Goal: Task Accomplishment & Management: Manage account settings

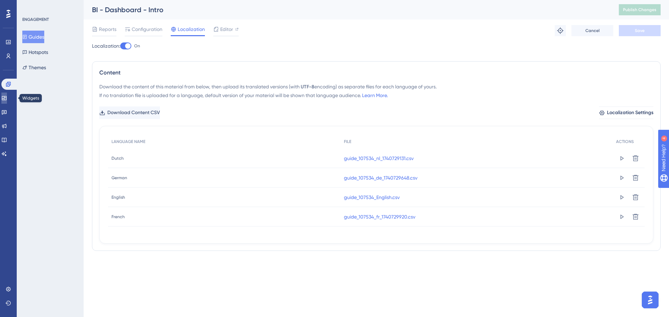
click at [7, 100] on link at bounding box center [4, 98] width 6 height 11
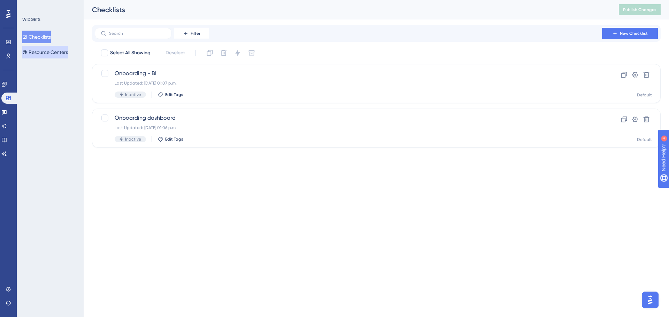
click at [42, 52] on button "Resource Centers" at bounding box center [45, 52] width 46 height 13
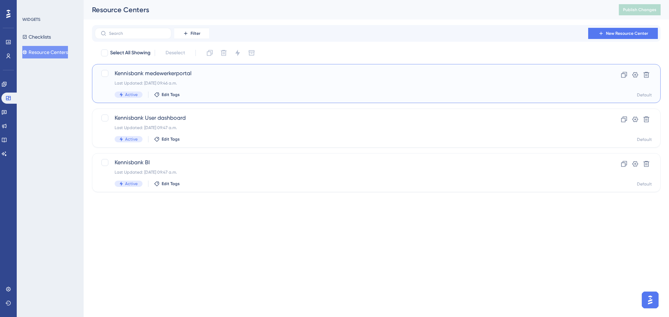
click at [161, 72] on span "Kennisbank medewerkerportal" at bounding box center [348, 73] width 467 height 8
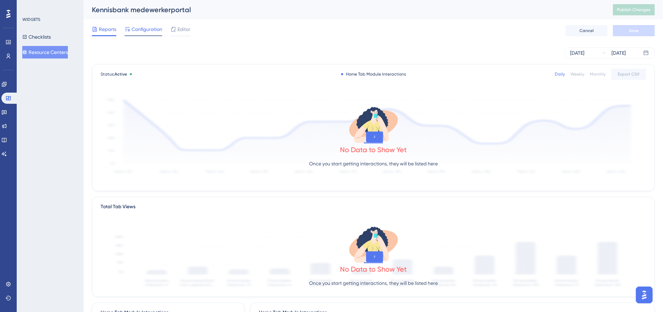
click at [153, 28] on span "Configuration" at bounding box center [147, 29] width 31 height 8
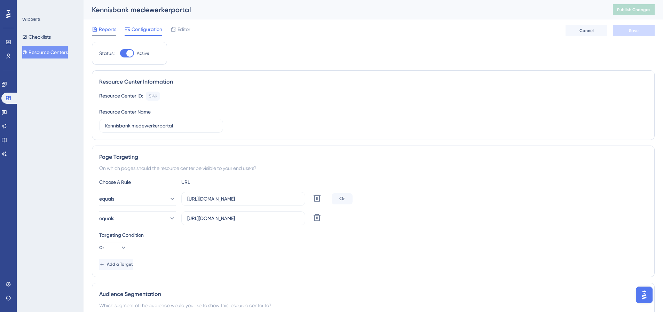
click at [104, 30] on span "Reports" at bounding box center [107, 29] width 17 height 8
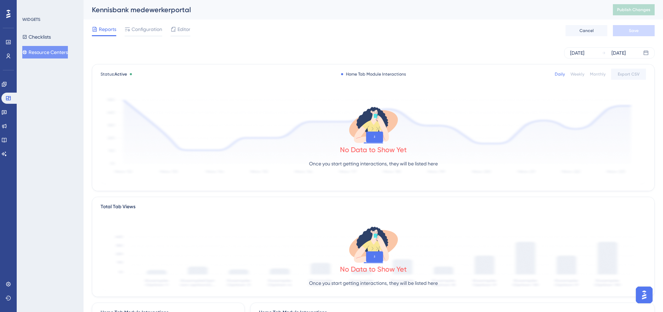
click at [51, 54] on button "Resource Centers" at bounding box center [45, 52] width 46 height 13
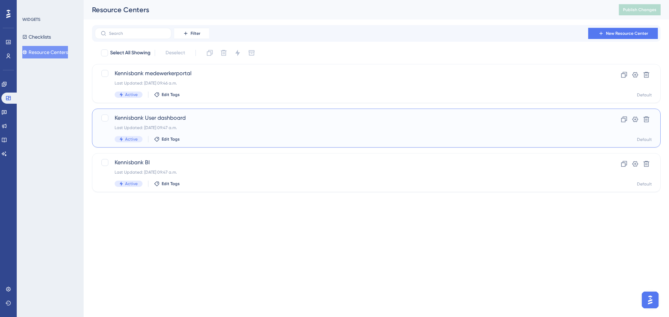
click at [193, 125] on div "Last Updated: [DATE] 09:47 a.m." at bounding box center [348, 128] width 467 height 6
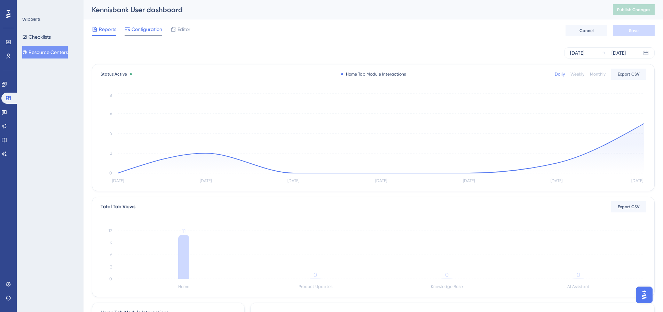
click at [142, 28] on span "Configuration" at bounding box center [147, 29] width 31 height 8
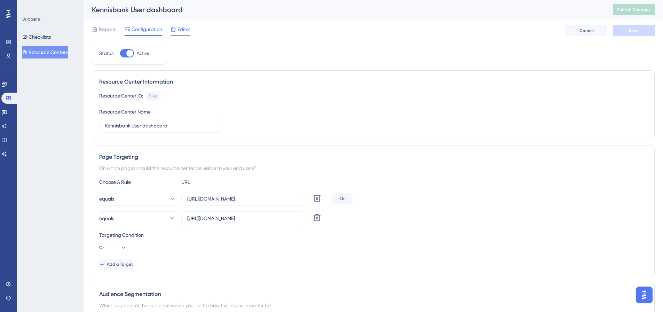
click at [184, 31] on span "Editor" at bounding box center [184, 29] width 13 height 8
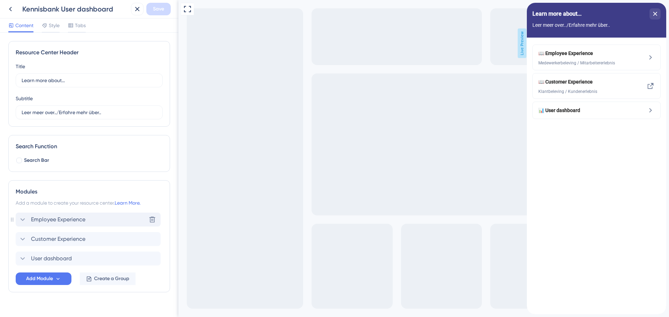
click at [62, 223] on span "Employee Experience" at bounding box center [58, 220] width 54 height 8
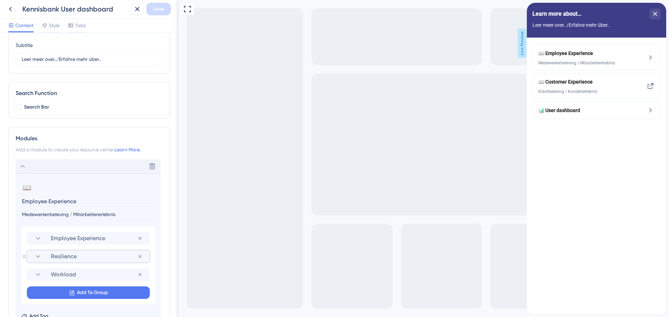
scroll to position [70, 0]
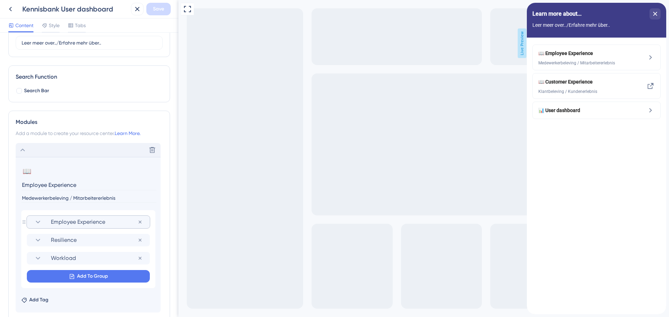
click at [55, 221] on span "Employee Experience" at bounding box center [94, 222] width 87 height 8
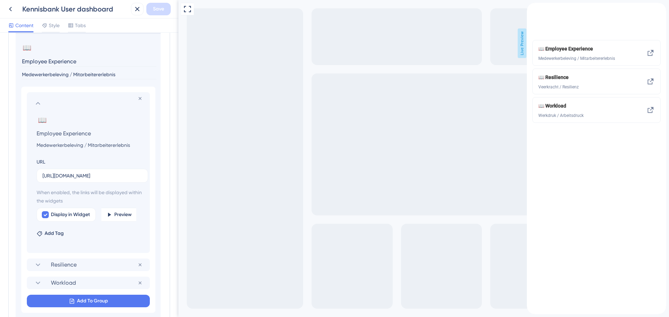
scroll to position [209, 0]
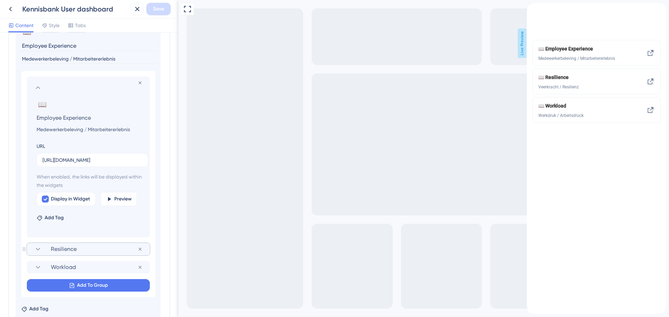
click at [51, 252] on span "Resilience" at bounding box center [94, 249] width 87 height 8
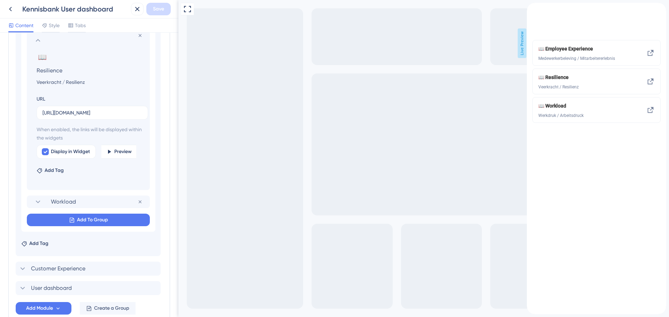
scroll to position [279, 0]
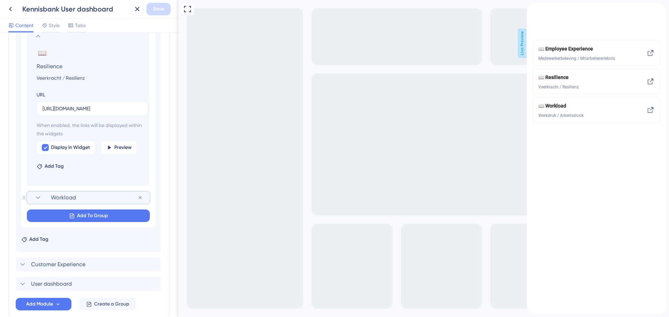
click at [42, 196] on icon at bounding box center [38, 198] width 8 height 8
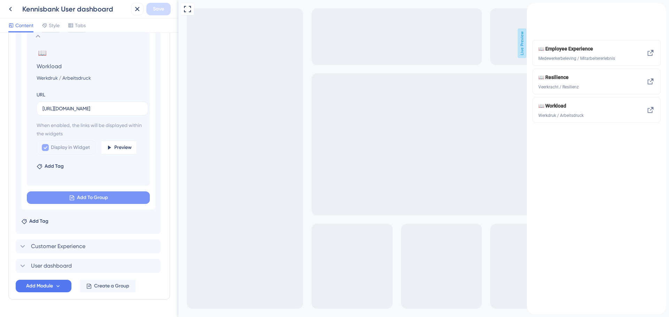
scroll to position [316, 0]
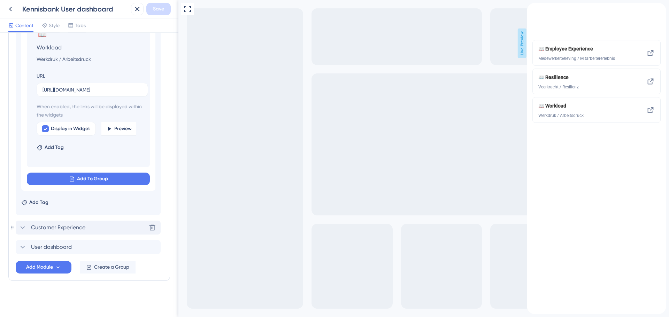
click at [41, 227] on span "Customer Experience" at bounding box center [58, 228] width 54 height 8
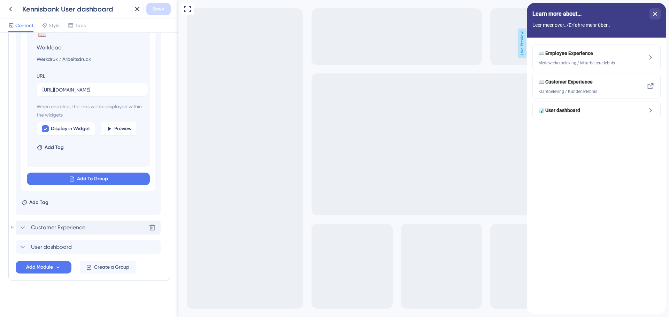
scroll to position [152, 0]
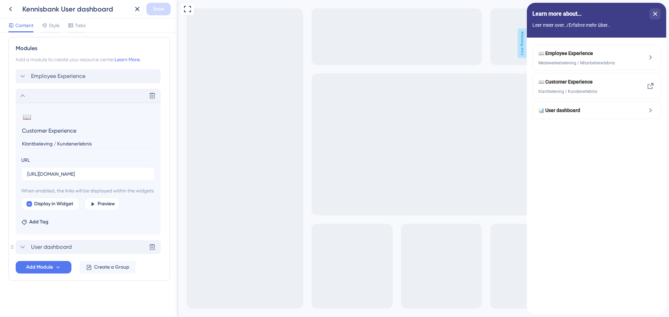
click at [39, 246] on span "User dashboard" at bounding box center [51, 247] width 41 height 8
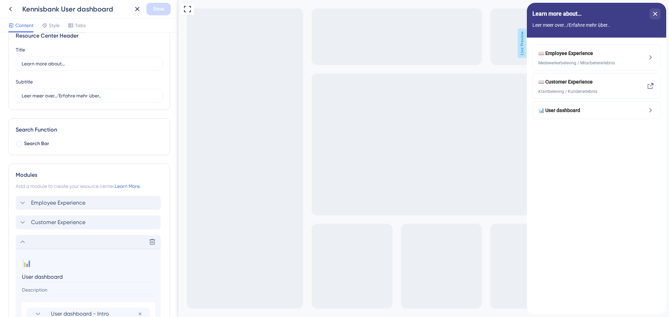
scroll to position [0, 0]
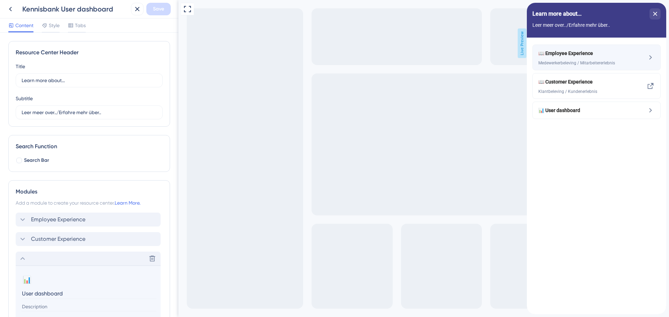
click at [580, 60] on div "📖 Employee Experience Medewerkerbeleving / Mitarbeitererlebnis" at bounding box center [584, 57] width 93 height 17
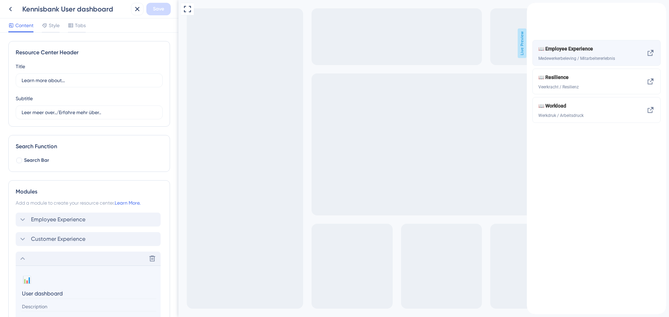
click at [572, 61] on div "📖 Employee Experience Medewerkerbeleving / Mitarbeitererlebnis" at bounding box center [584, 53] width 93 height 17
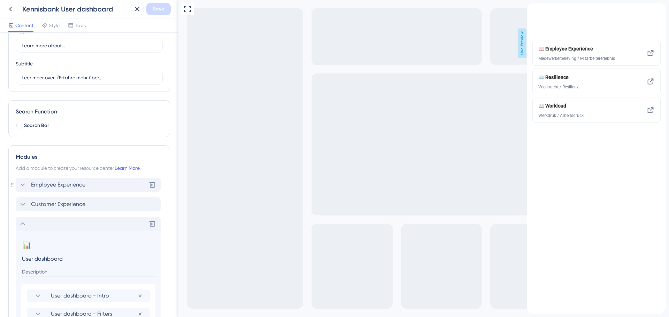
click at [29, 187] on div "Employee Experience" at bounding box center [51, 185] width 67 height 8
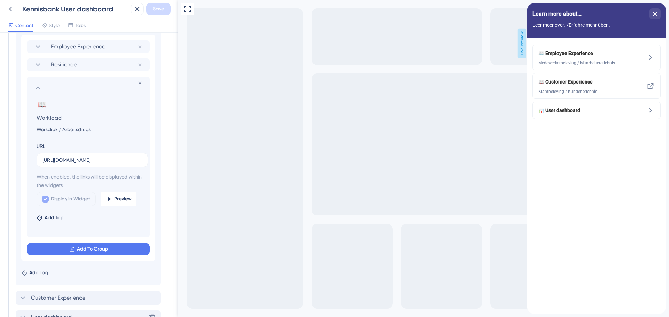
scroll to position [258, 0]
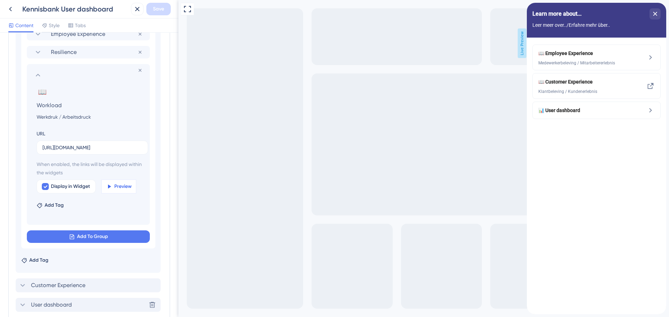
click at [119, 186] on span "Preview" at bounding box center [122, 187] width 17 height 8
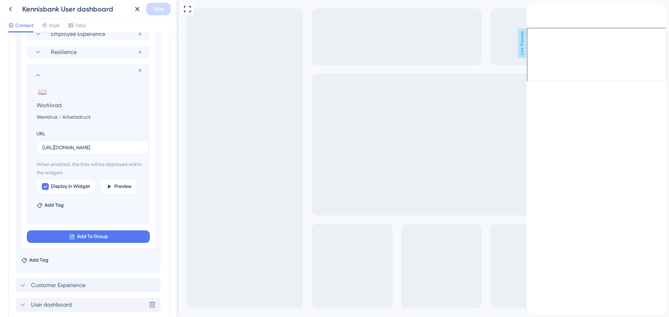
click at [538, 17] on div "close resource center" at bounding box center [532, 22] width 11 height 11
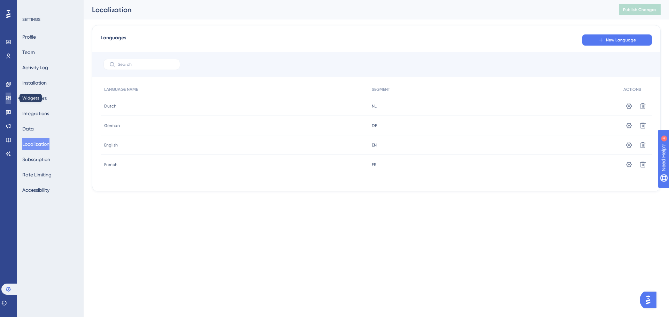
click at [8, 98] on icon at bounding box center [9, 98] width 6 height 6
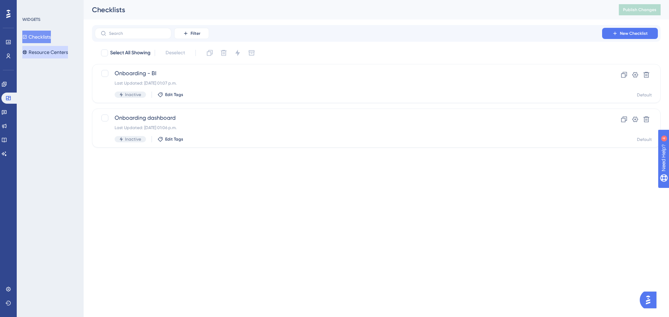
click at [54, 51] on button "Resource Centers" at bounding box center [45, 52] width 46 height 13
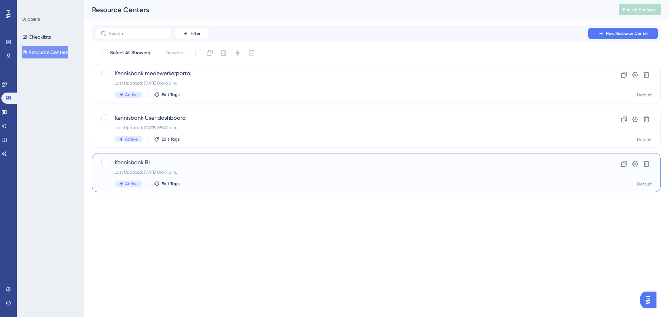
click at [197, 170] on div "Last Updated: [DATE] 09:47 a.m." at bounding box center [348, 173] width 467 height 6
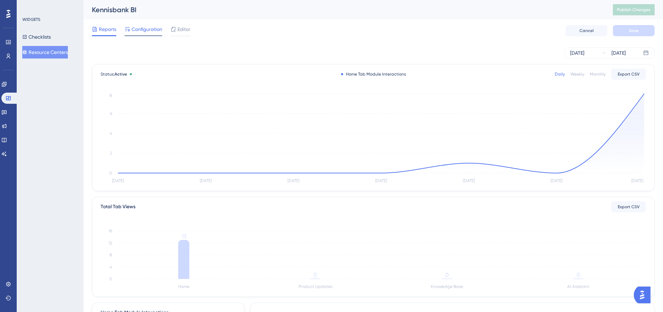
click at [137, 30] on span "Configuration" at bounding box center [147, 29] width 31 height 8
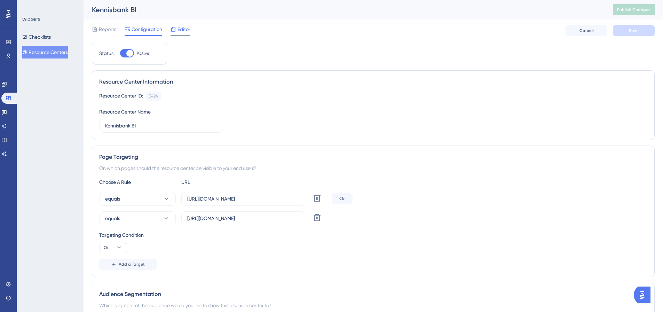
click at [176, 29] on icon at bounding box center [173, 29] width 5 height 5
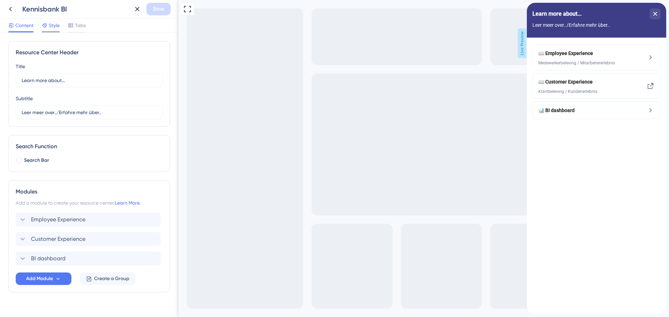
click at [47, 26] on icon at bounding box center [44, 25] width 5 height 5
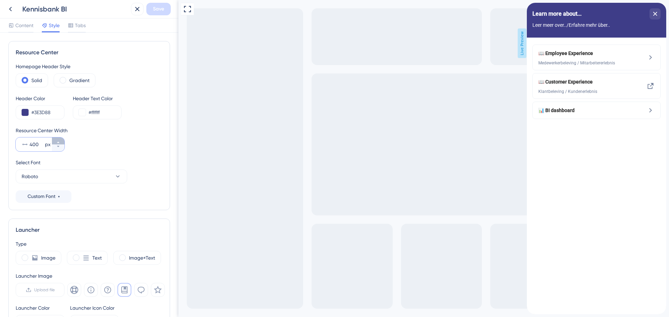
click at [60, 140] on button "400 px" at bounding box center [58, 141] width 13 height 7
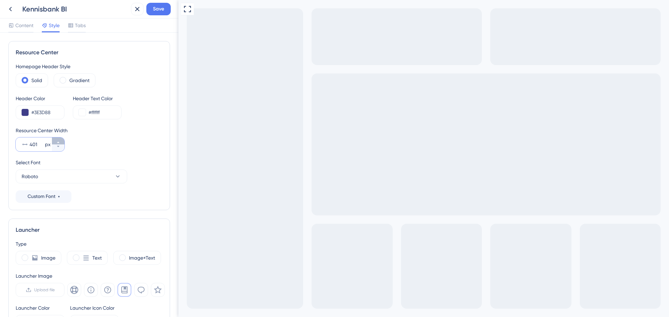
click at [60, 140] on button "401 px" at bounding box center [58, 141] width 13 height 7
click at [60, 140] on button "402 px" at bounding box center [58, 141] width 13 height 7
click at [60, 140] on button "403 px" at bounding box center [58, 141] width 13 height 7
click at [60, 140] on button "404 px" at bounding box center [58, 141] width 13 height 7
click at [60, 140] on button "405 px" at bounding box center [58, 141] width 13 height 7
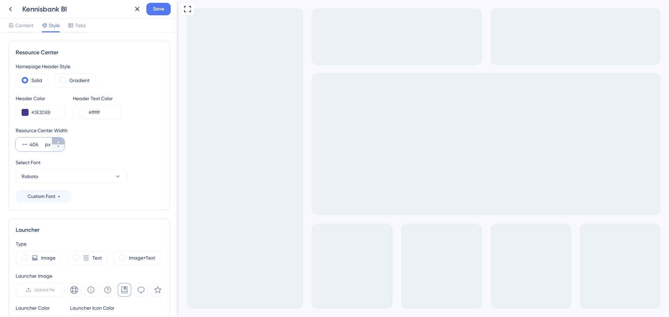
click at [60, 140] on button "406 px" at bounding box center [58, 141] width 13 height 7
click at [60, 140] on button "407 px" at bounding box center [58, 141] width 13 height 7
click at [60, 140] on button "408 px" at bounding box center [58, 141] width 13 height 7
click at [60, 140] on button "409 px" at bounding box center [58, 141] width 13 height 7
click at [60, 140] on button "410 px" at bounding box center [58, 141] width 13 height 7
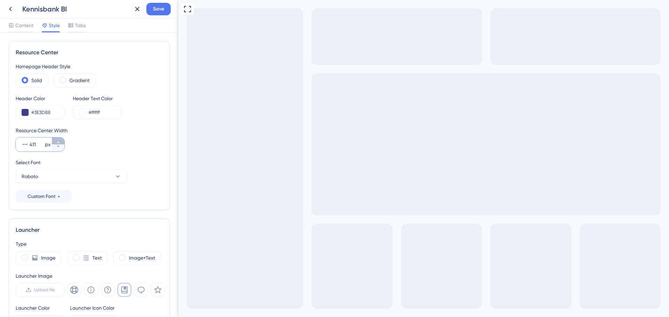
click at [60, 140] on button "411 px" at bounding box center [58, 141] width 13 height 7
click at [60, 140] on button "412 px" at bounding box center [58, 141] width 13 height 7
click at [60, 140] on button "413 px" at bounding box center [58, 141] width 13 height 7
click at [60, 140] on button "414 px" at bounding box center [58, 141] width 13 height 7
click at [60, 140] on button "415 px" at bounding box center [58, 141] width 13 height 7
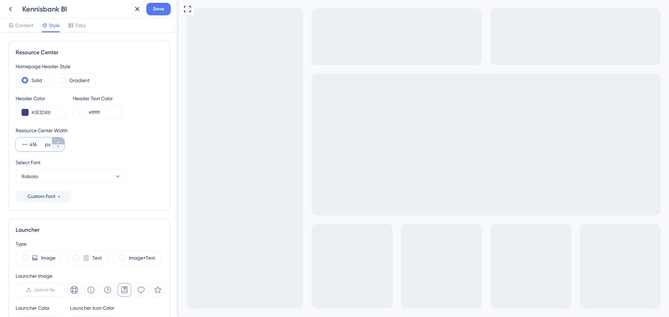
click at [60, 140] on button "416 px" at bounding box center [58, 141] width 13 height 7
click at [60, 140] on button "417 px" at bounding box center [58, 141] width 13 height 7
click at [60, 140] on button "418 px" at bounding box center [58, 141] width 13 height 7
click at [60, 140] on button "419 px" at bounding box center [58, 141] width 13 height 7
click at [60, 140] on button "420 px" at bounding box center [58, 141] width 13 height 7
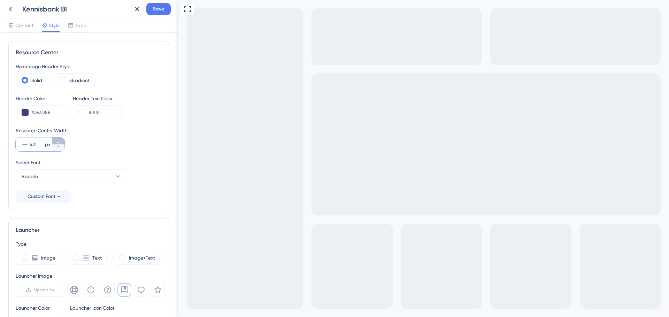
click at [60, 140] on button "421 px" at bounding box center [58, 141] width 13 height 7
click at [60, 140] on button "422 px" at bounding box center [58, 141] width 13 height 7
click at [60, 140] on button "423 px" at bounding box center [58, 141] width 13 height 7
click at [60, 140] on button "424 px" at bounding box center [58, 141] width 13 height 7
click at [60, 140] on button "425 px" at bounding box center [58, 141] width 13 height 7
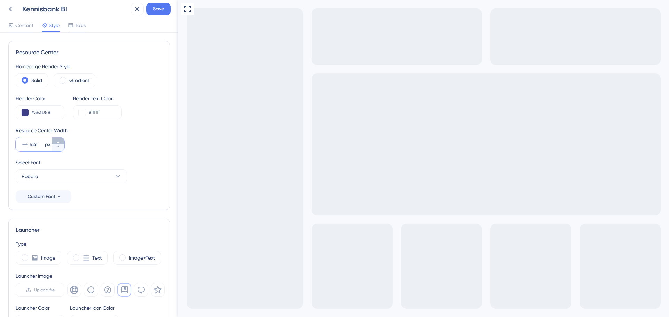
click at [60, 140] on button "426 px" at bounding box center [58, 141] width 13 height 7
click at [60, 140] on button "427 px" at bounding box center [58, 141] width 13 height 7
click at [60, 140] on button "428 px" at bounding box center [58, 141] width 13 height 7
click at [60, 140] on button "429 px" at bounding box center [58, 141] width 13 height 7
click at [60, 140] on button "430 px" at bounding box center [58, 141] width 13 height 7
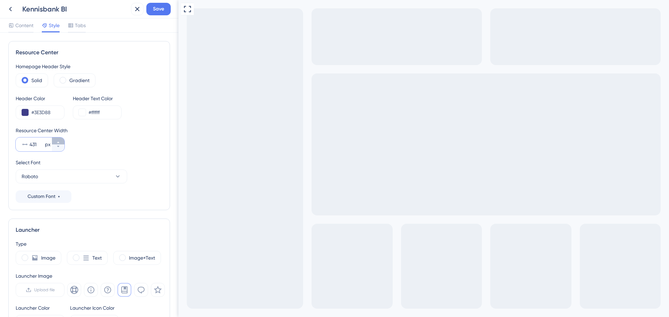
click at [60, 140] on button "431 px" at bounding box center [58, 141] width 13 height 7
click at [60, 140] on button "432 px" at bounding box center [58, 141] width 13 height 7
click at [60, 140] on button "433 px" at bounding box center [58, 141] width 13 height 7
click at [60, 140] on button "434 px" at bounding box center [58, 141] width 13 height 7
click at [60, 140] on button "435 px" at bounding box center [58, 141] width 13 height 7
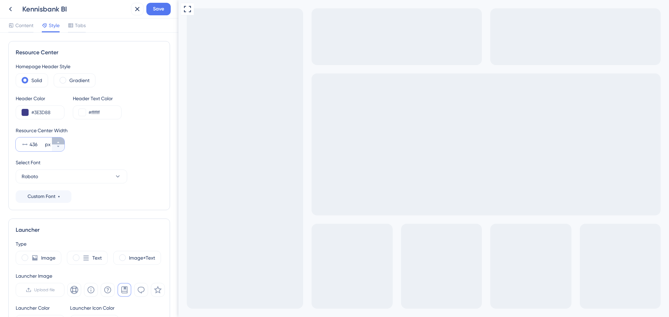
click at [60, 140] on button "436 px" at bounding box center [58, 141] width 13 height 7
click at [60, 140] on button "437 px" at bounding box center [58, 141] width 13 height 7
click at [60, 140] on button "438 px" at bounding box center [58, 141] width 13 height 7
click at [60, 140] on button "439 px" at bounding box center [58, 141] width 13 height 7
click at [60, 140] on button "440 px" at bounding box center [58, 141] width 13 height 7
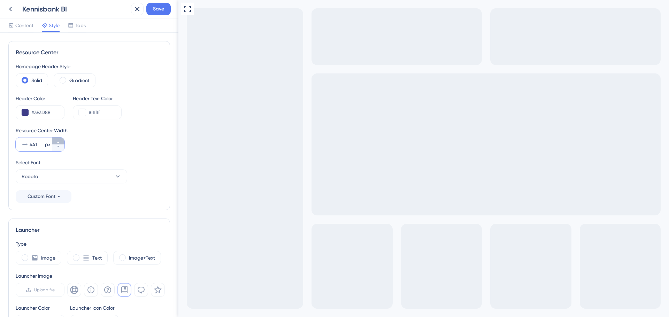
click at [60, 140] on button "441 px" at bounding box center [58, 141] width 13 height 7
click at [60, 140] on button "442 px" at bounding box center [58, 141] width 13 height 7
click at [60, 140] on button "443 px" at bounding box center [58, 141] width 13 height 7
click at [60, 140] on button "444 px" at bounding box center [58, 141] width 13 height 7
click at [60, 140] on button "445 px" at bounding box center [58, 141] width 13 height 7
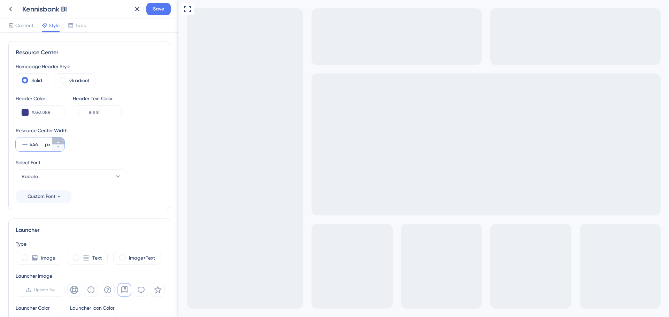
click at [60, 140] on button "446 px" at bounding box center [58, 141] width 13 height 7
click at [60, 140] on button "447 px" at bounding box center [58, 141] width 13 height 7
click at [60, 140] on button "448 px" at bounding box center [58, 141] width 13 height 7
click at [60, 140] on button "449 px" at bounding box center [58, 141] width 13 height 7
click at [60, 140] on button "450 px" at bounding box center [58, 141] width 13 height 7
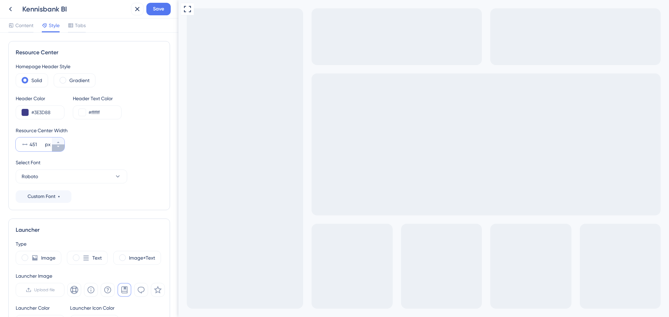
click at [60, 148] on icon at bounding box center [58, 147] width 4 height 4
type input "450"
click at [162, 10] on span "Save" at bounding box center [158, 9] width 11 height 8
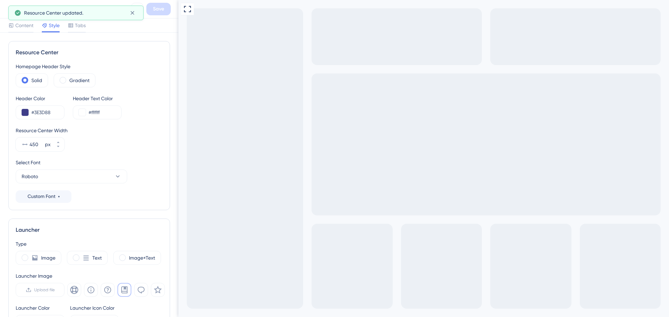
click at [7, 7] on icon at bounding box center [10, 9] width 8 height 8
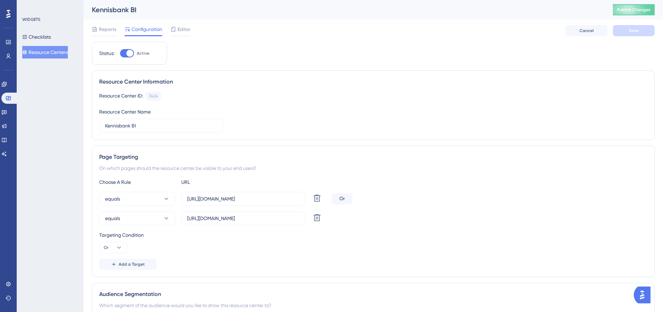
click at [40, 51] on button "Resource Centers" at bounding box center [45, 52] width 46 height 13
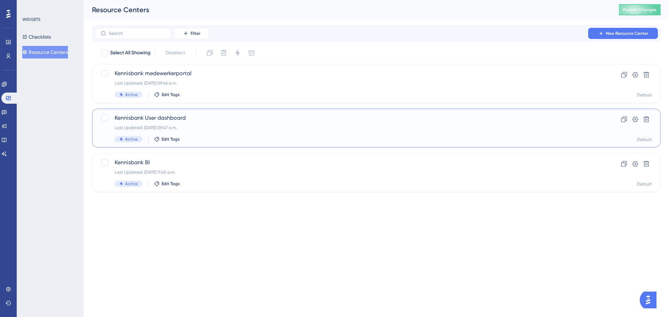
click at [199, 123] on div "Kennisbank User dashboard Last Updated: [DATE] 09:47 a.m. Active Edit Tags" at bounding box center [348, 128] width 467 height 29
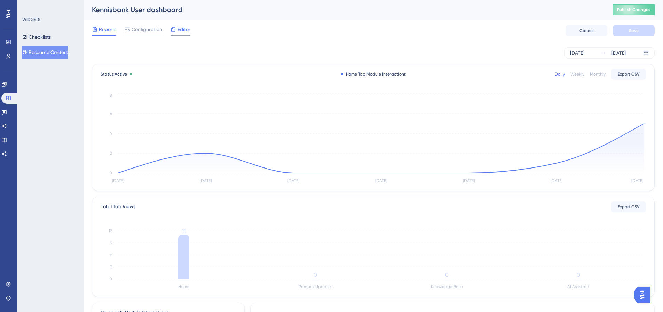
click at [178, 32] on span "Editor" at bounding box center [184, 29] width 13 height 8
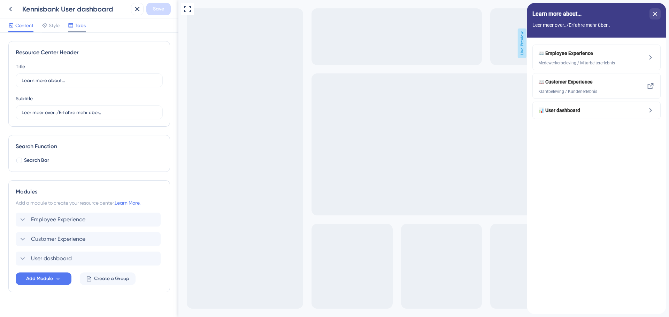
click at [76, 24] on span "Tabs" at bounding box center [80, 25] width 11 height 8
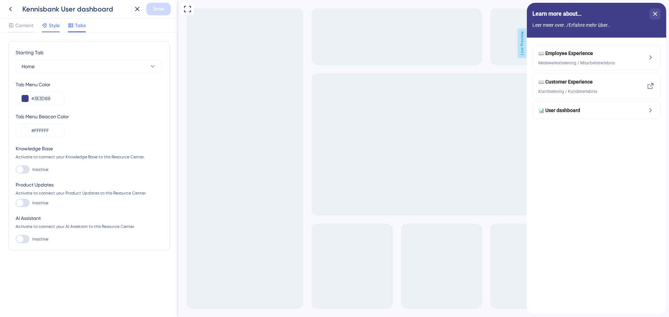
click at [53, 26] on span "Style" at bounding box center [54, 25] width 11 height 8
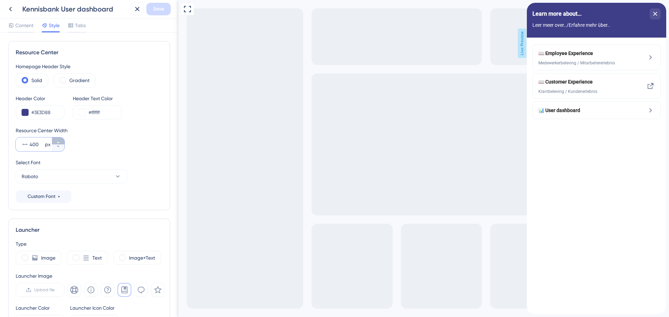
click at [56, 142] on icon at bounding box center [58, 142] width 4 height 4
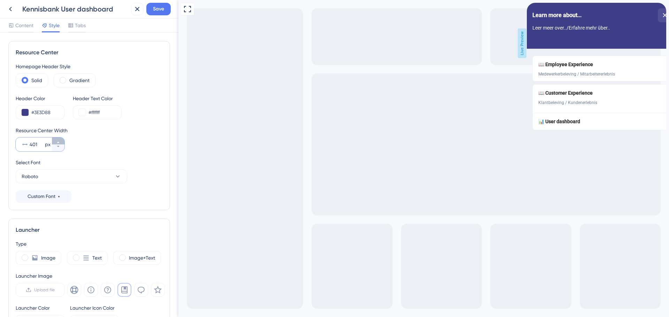
click at [56, 142] on icon at bounding box center [58, 142] width 4 height 4
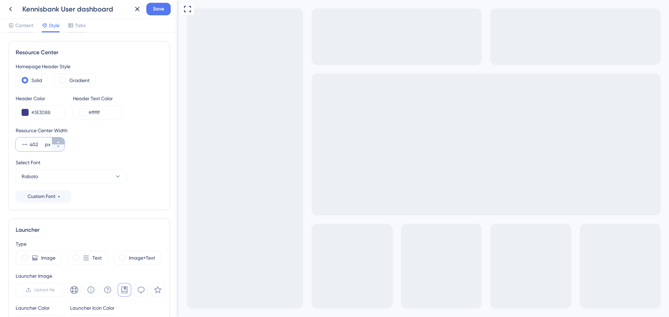
click at [56, 142] on icon at bounding box center [58, 142] width 4 height 4
type input "450"
click at [159, 10] on span "Save" at bounding box center [158, 9] width 11 height 8
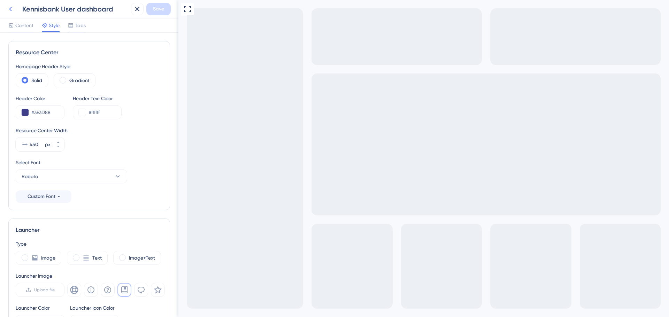
click at [11, 11] on icon at bounding box center [10, 9] width 3 height 5
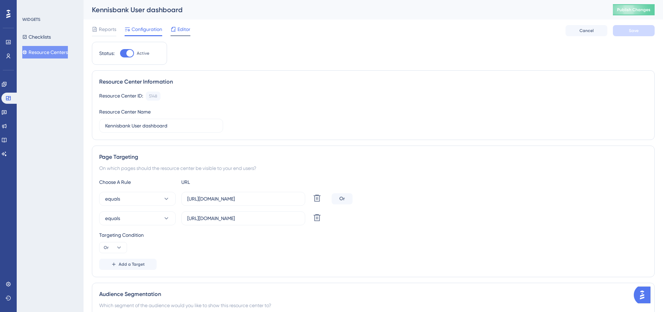
click at [179, 33] on span "Editor" at bounding box center [184, 29] width 13 height 8
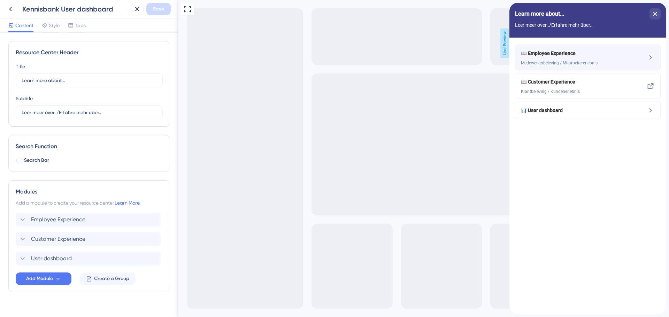
click at [621, 55] on div "📖 Employee Experience" at bounding box center [574, 53] width 107 height 8
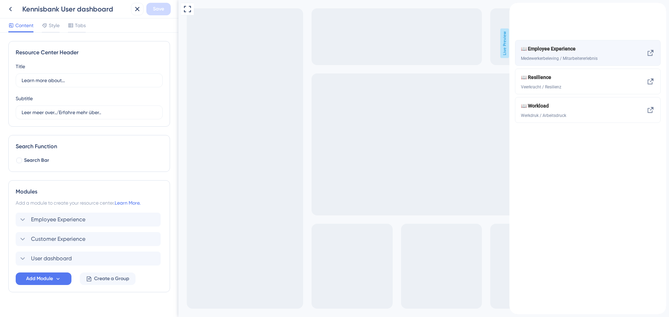
click at [591, 61] on div "📖 Employee Experience Medewerkerbeleving / Mitarbeitererlebnis" at bounding box center [574, 53] width 107 height 17
click at [649, 57] on icon at bounding box center [650, 53] width 8 height 8
click at [8, 11] on icon at bounding box center [10, 9] width 8 height 8
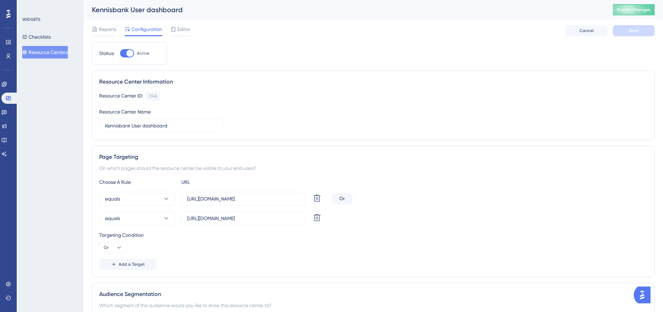
click at [50, 55] on button "Resource Centers" at bounding box center [45, 52] width 46 height 13
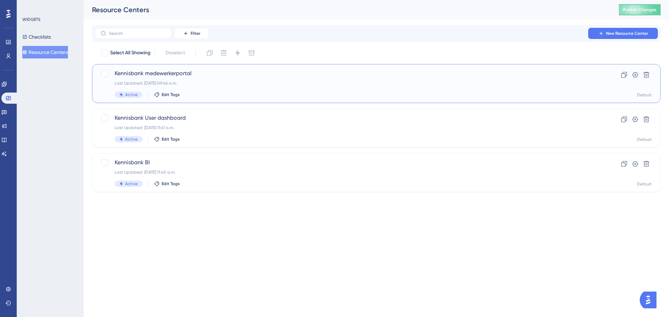
click at [191, 84] on div "Last Updated: [DATE] 09:46 a.m." at bounding box center [348, 83] width 467 height 6
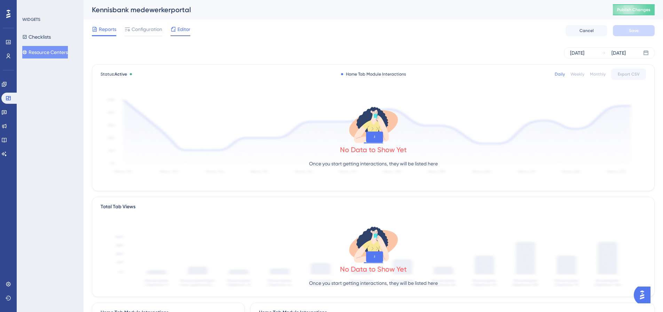
click at [189, 32] on span "Editor" at bounding box center [184, 29] width 13 height 8
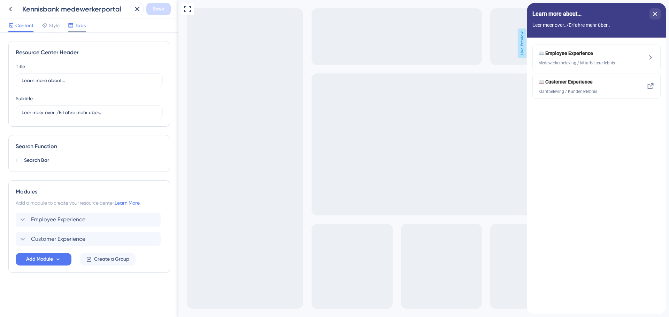
click at [78, 28] on span "Tabs" at bounding box center [80, 25] width 11 height 8
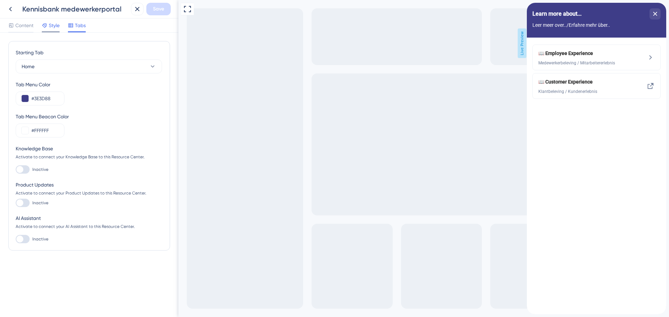
click at [55, 28] on span "Style" at bounding box center [54, 25] width 11 height 8
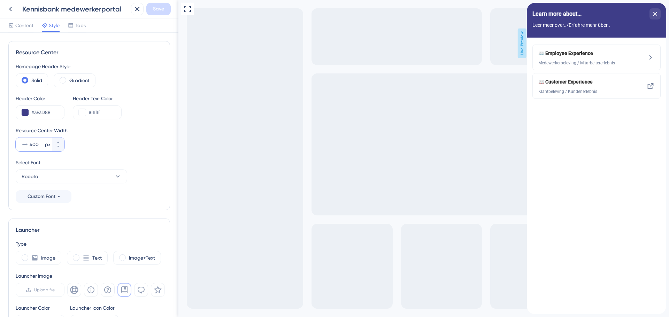
click at [40, 142] on input "400" at bounding box center [37, 144] width 14 height 8
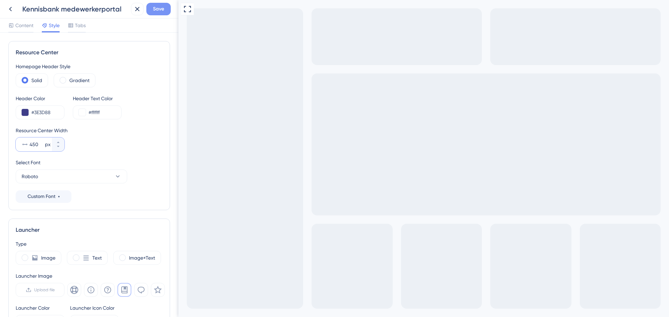
type input "450"
click at [156, 10] on span "Save" at bounding box center [158, 9] width 11 height 8
click at [72, 26] on icon at bounding box center [70, 25] width 5 height 4
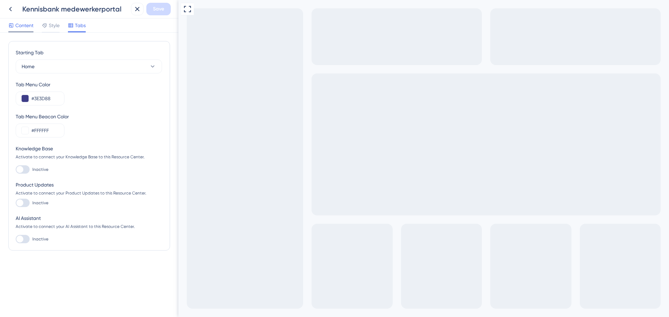
click at [18, 30] on div "Content" at bounding box center [20, 26] width 25 height 11
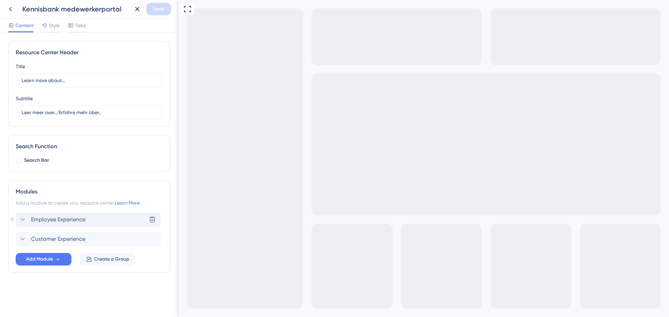
click at [45, 220] on span "Employee Experience" at bounding box center [58, 220] width 54 height 8
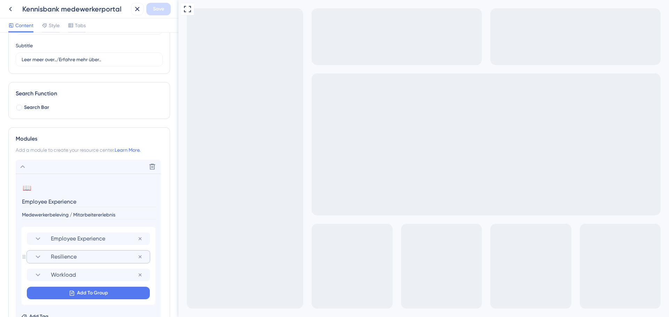
scroll to position [70, 0]
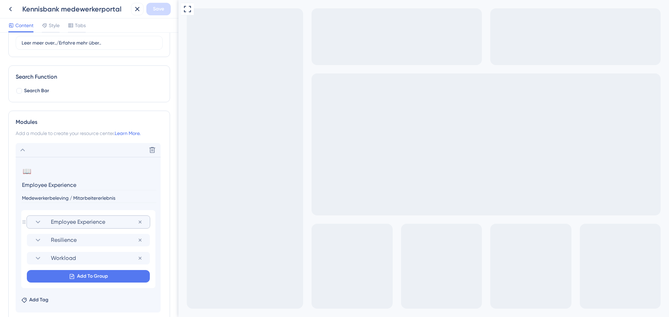
click at [39, 224] on icon at bounding box center [38, 222] width 8 height 8
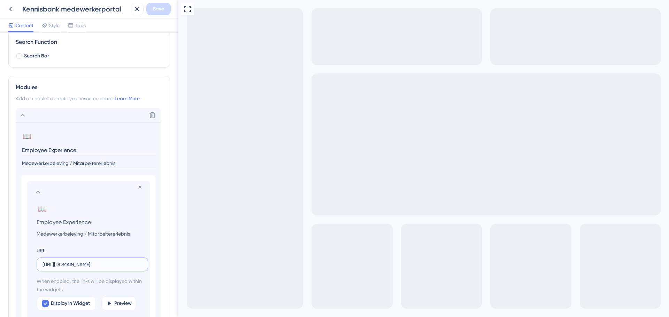
scroll to position [0, 50]
drag, startPoint x: 115, startPoint y: 263, endPoint x: 164, endPoint y: 265, distance: 49.1
click at [164, 265] on div "Modules Add a module to create your resource center. Learn More. Delete 📖 Chang…" at bounding box center [89, 274] width 162 height 397
click at [100, 207] on div "📖 Change emoji Remove emoji" at bounding box center [90, 208] width 106 height 11
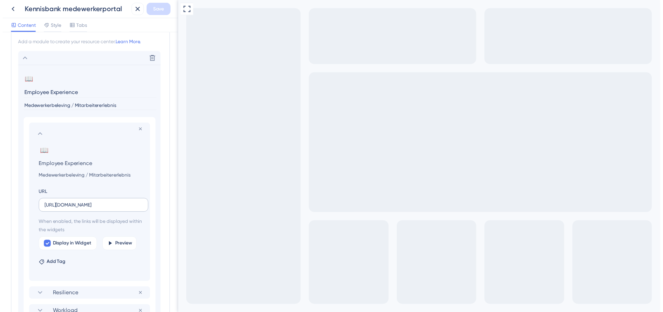
scroll to position [174, 0]
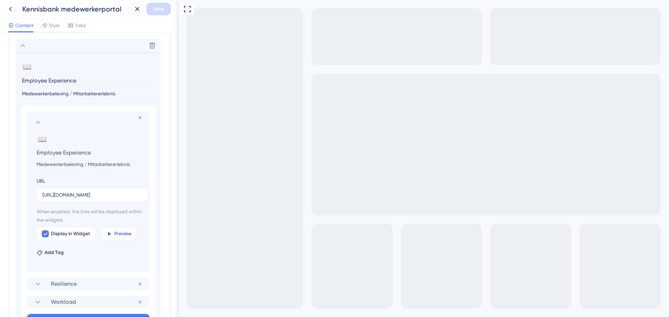
click at [124, 236] on span "Preview" at bounding box center [122, 234] width 17 height 8
click at [120, 234] on span "Preview" at bounding box center [122, 234] width 17 height 8
click at [9, 8] on icon at bounding box center [10, 9] width 8 height 8
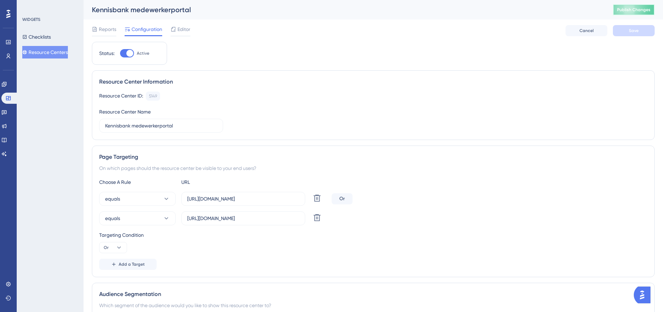
click at [627, 9] on span "Publish Changes" at bounding box center [634, 10] width 33 height 6
